Goal: Task Accomplishment & Management: Manage account settings

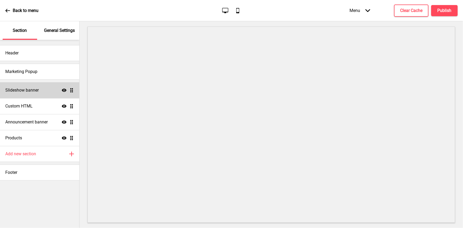
click at [74, 91] on div "Slideshow banner Show Drag" at bounding box center [39, 90] width 79 height 16
select select "10000"
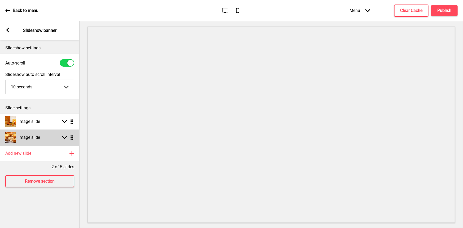
click at [63, 135] on rect at bounding box center [64, 137] width 5 height 5
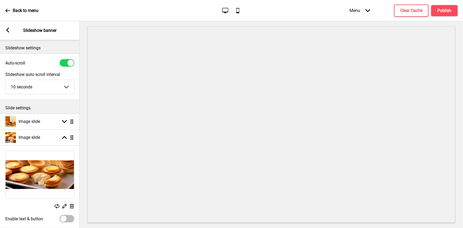
click at [66, 86] on select "5 seconds 6 seconds 7 seconds 8 seconds 9 seconds 10 seconds" at bounding box center [40, 87] width 68 height 14
click at [81, 90] on div at bounding box center [272, 124] width 384 height 207
click at [8, 8] on icon at bounding box center [7, 10] width 5 height 5
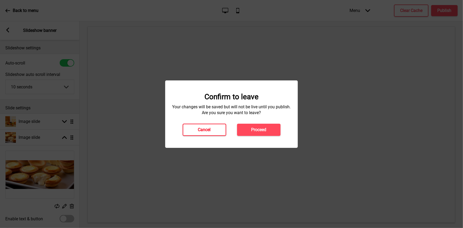
click at [204, 129] on h4 "Cancel" at bounding box center [204, 130] width 13 height 6
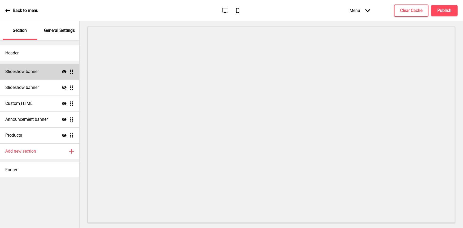
click at [32, 72] on h4 "Slideshow banner" at bounding box center [21, 72] width 33 height 6
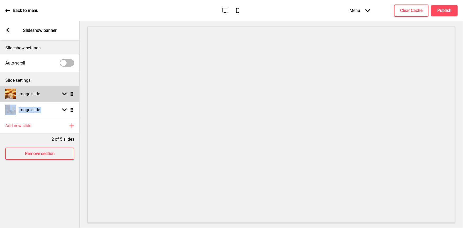
drag, startPoint x: 57, startPoint y: 110, endPoint x: 64, endPoint y: 99, distance: 13.3
click at [64, 99] on ul "Image slide Arrow down Drag Image slide Arrow down Drag" at bounding box center [40, 102] width 80 height 32
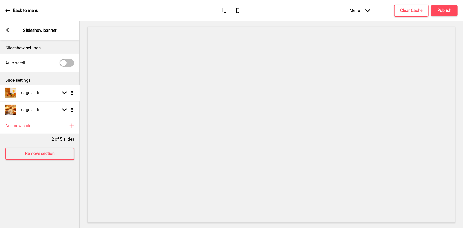
drag, startPoint x: 73, startPoint y: 110, endPoint x: 75, endPoint y: 93, distance: 17.1
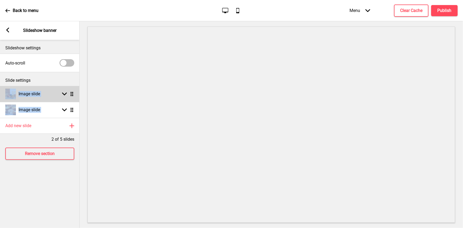
click at [64, 93] on rect at bounding box center [64, 94] width 5 height 5
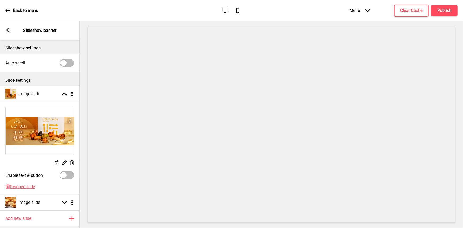
click at [65, 63] on div at bounding box center [63, 63] width 6 height 6
checkbox input "true"
select select "10000"
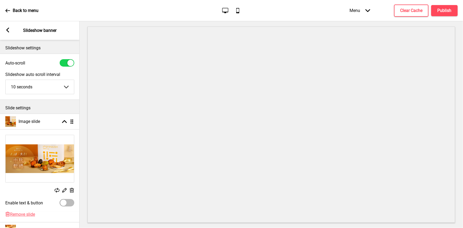
click at [66, 86] on select "5 seconds 6 seconds 7 seconds 8 seconds 9 seconds 10 seconds" at bounding box center [40, 87] width 68 height 14
click at [52, 49] on p "Slideshow settings" at bounding box center [39, 48] width 69 height 6
click at [438, 11] on h4 "Publish" at bounding box center [445, 11] width 14 height 6
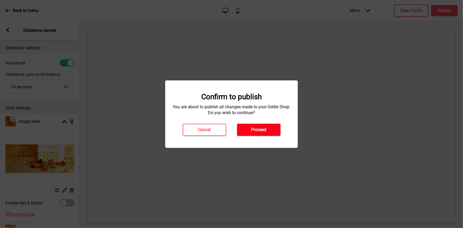
click at [264, 130] on h4 "Proceed" at bounding box center [258, 130] width 15 height 6
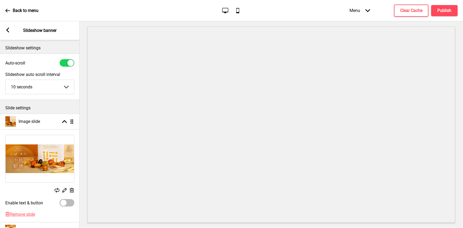
click at [12, 7] on div "Back to menu" at bounding box center [21, 10] width 33 height 14
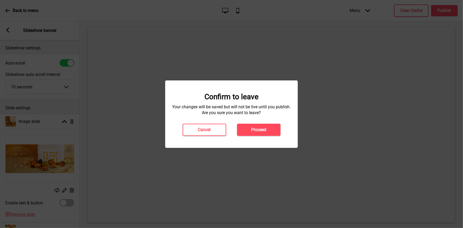
click at [264, 136] on div "Confirm to leave Your changes will be saved but will not be live until you publ…" at bounding box center [231, 113] width 133 height 67
click at [266, 129] on h4 "Proceed" at bounding box center [258, 130] width 15 height 6
